Goal: Navigation & Orientation: Find specific page/section

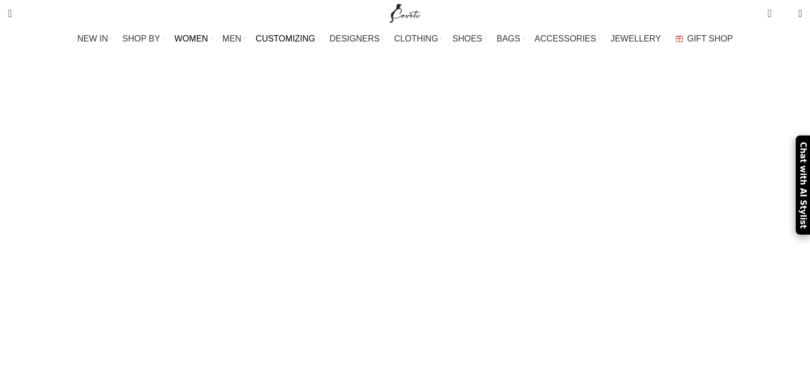
click at [208, 37] on span "WOMEN" at bounding box center [192, 39] width 34 height 10
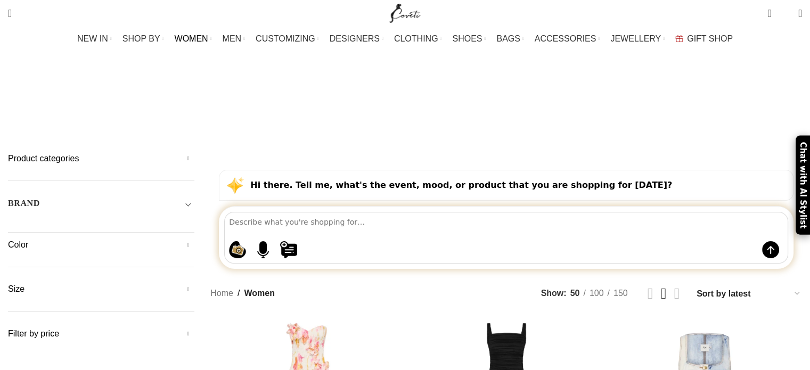
click at [208, 38] on span "WOMEN" at bounding box center [192, 39] width 34 height 10
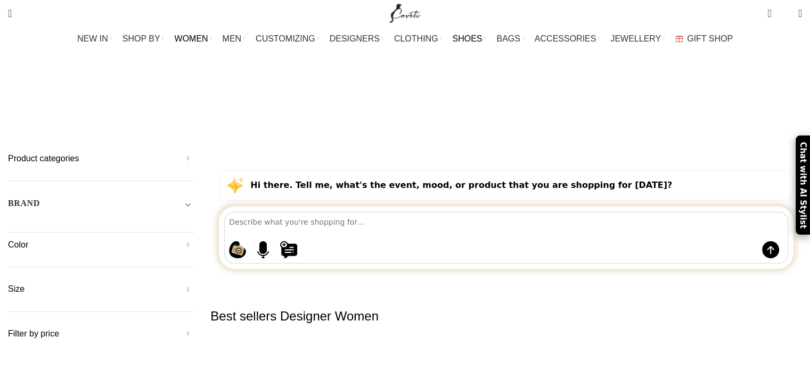
click at [471, 38] on span "SHOES" at bounding box center [467, 39] width 30 height 10
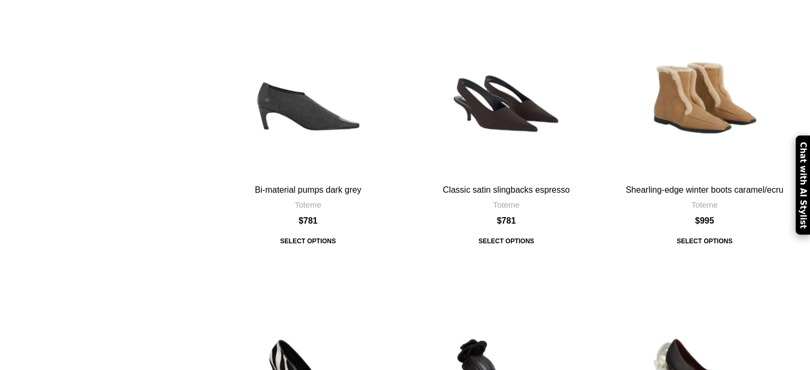
scroll to position [1172, 0]
